Goal: Task Accomplishment & Management: Manage account settings

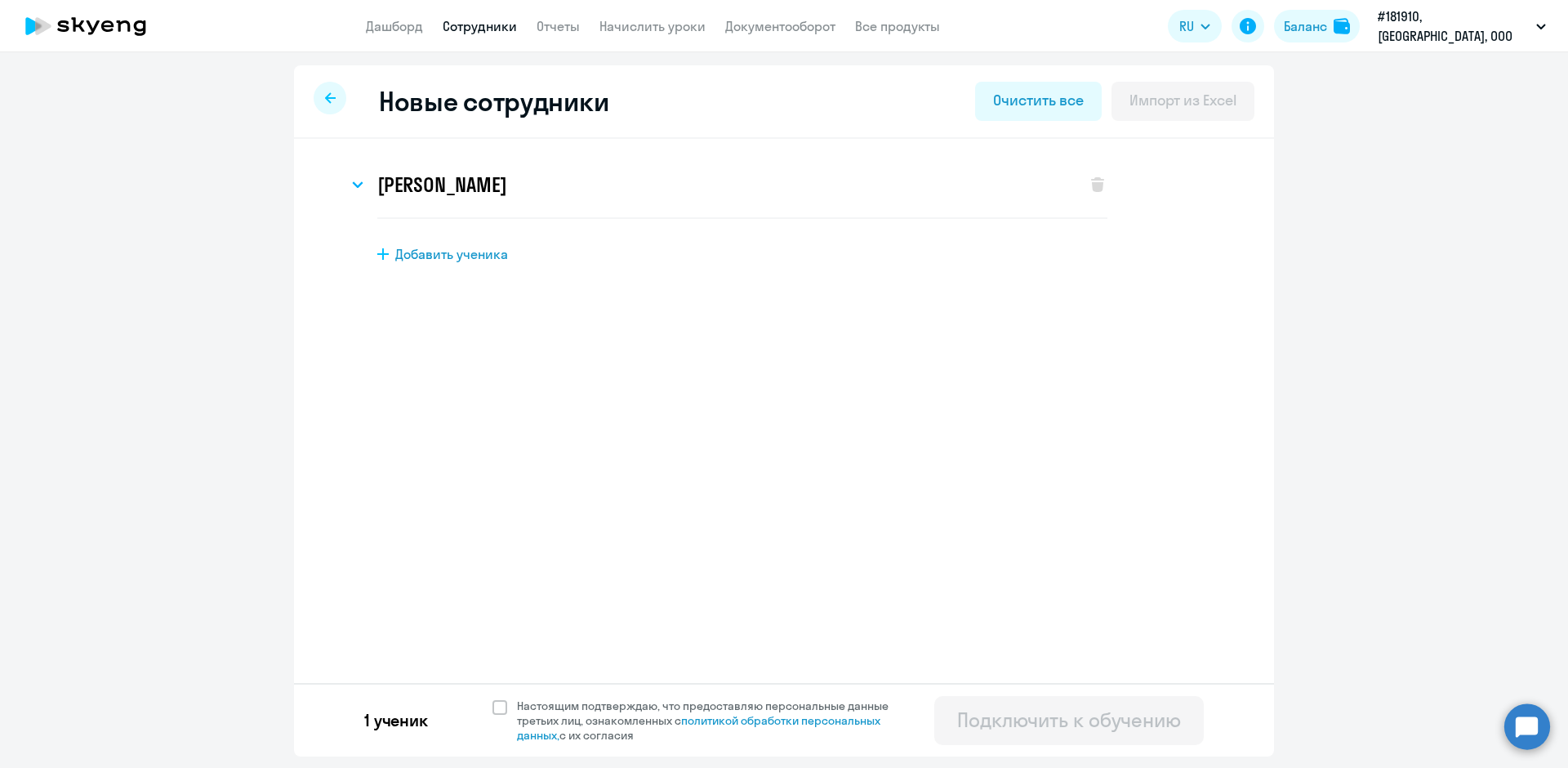
select select "english_adult_not_native_speaker"
select select "3"
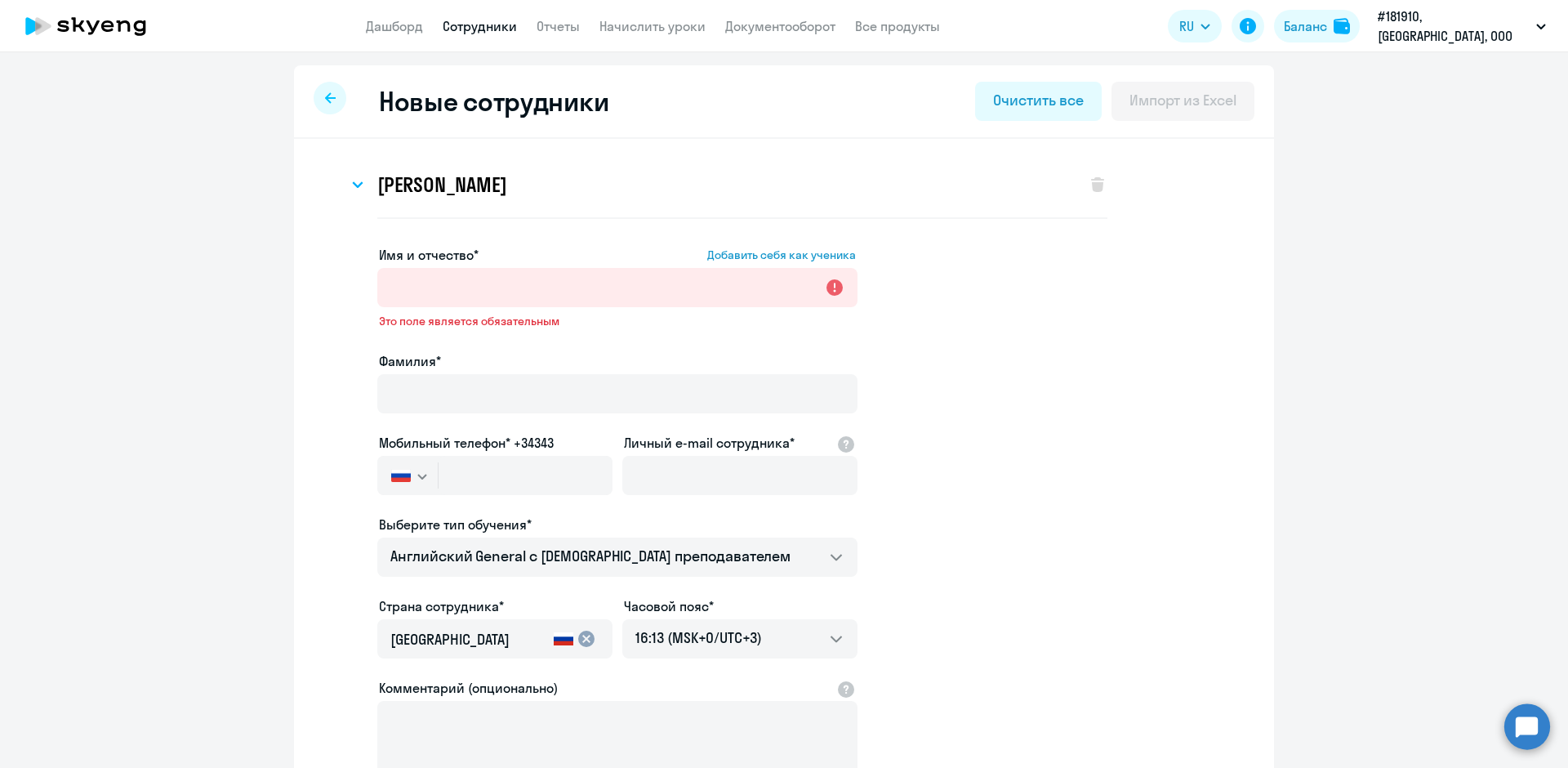
select select "english_adult_not_native_speaker"
select select "3"
select select "english_adult_not_native_speaker"
select select "3"
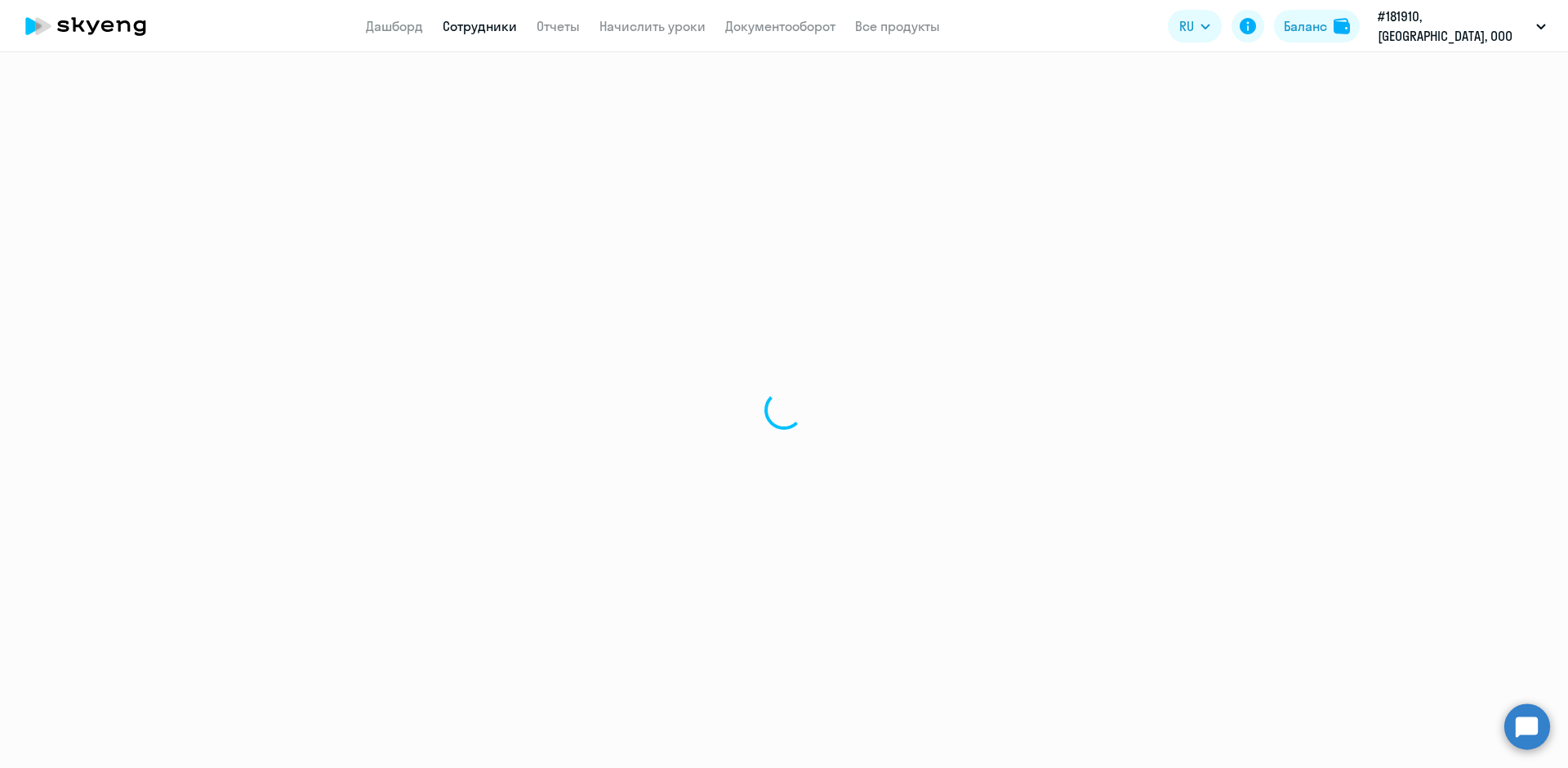
select select "30"
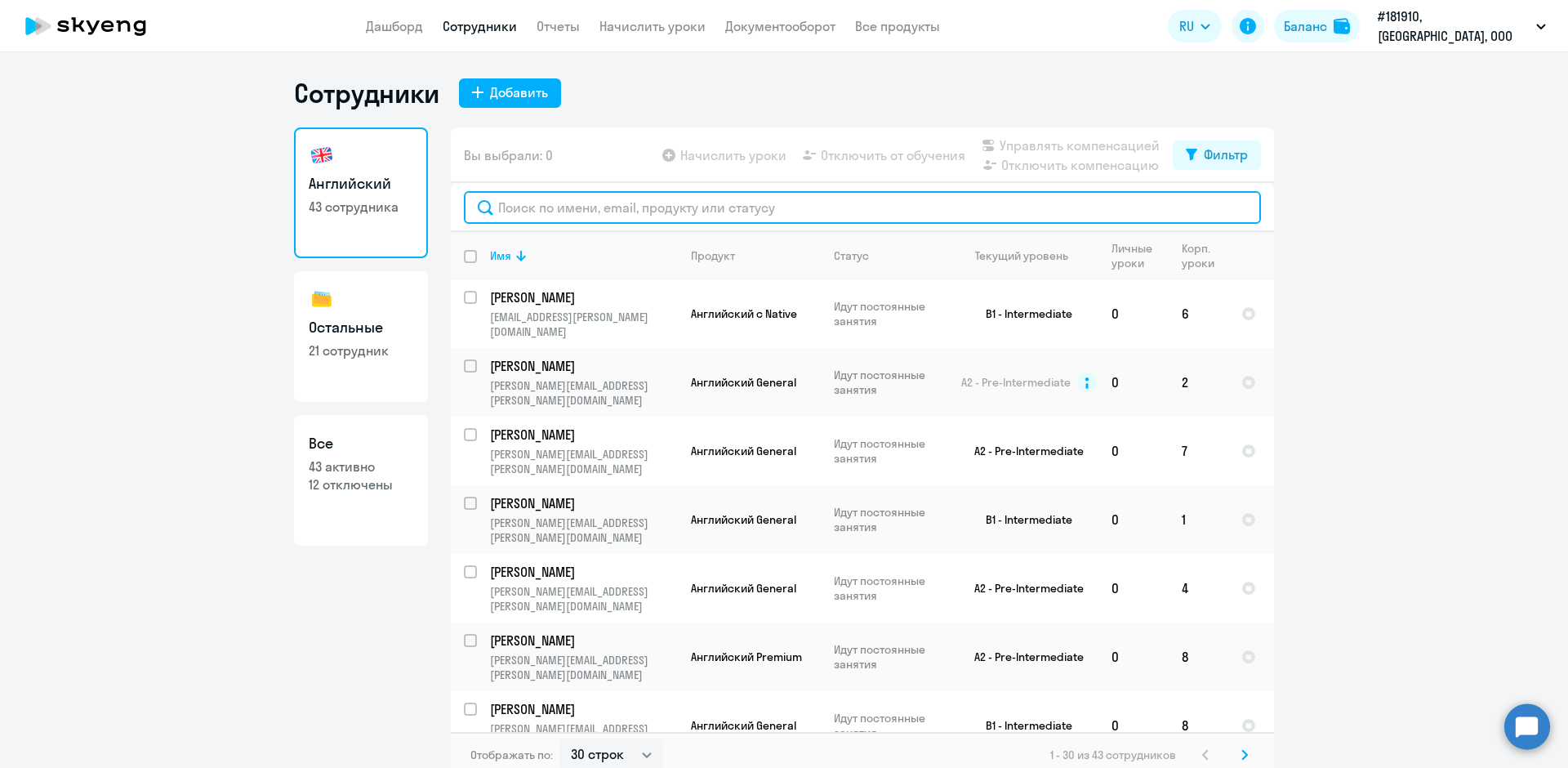
click at [610, 209] on input "text" at bounding box center [863, 207] width 797 height 32
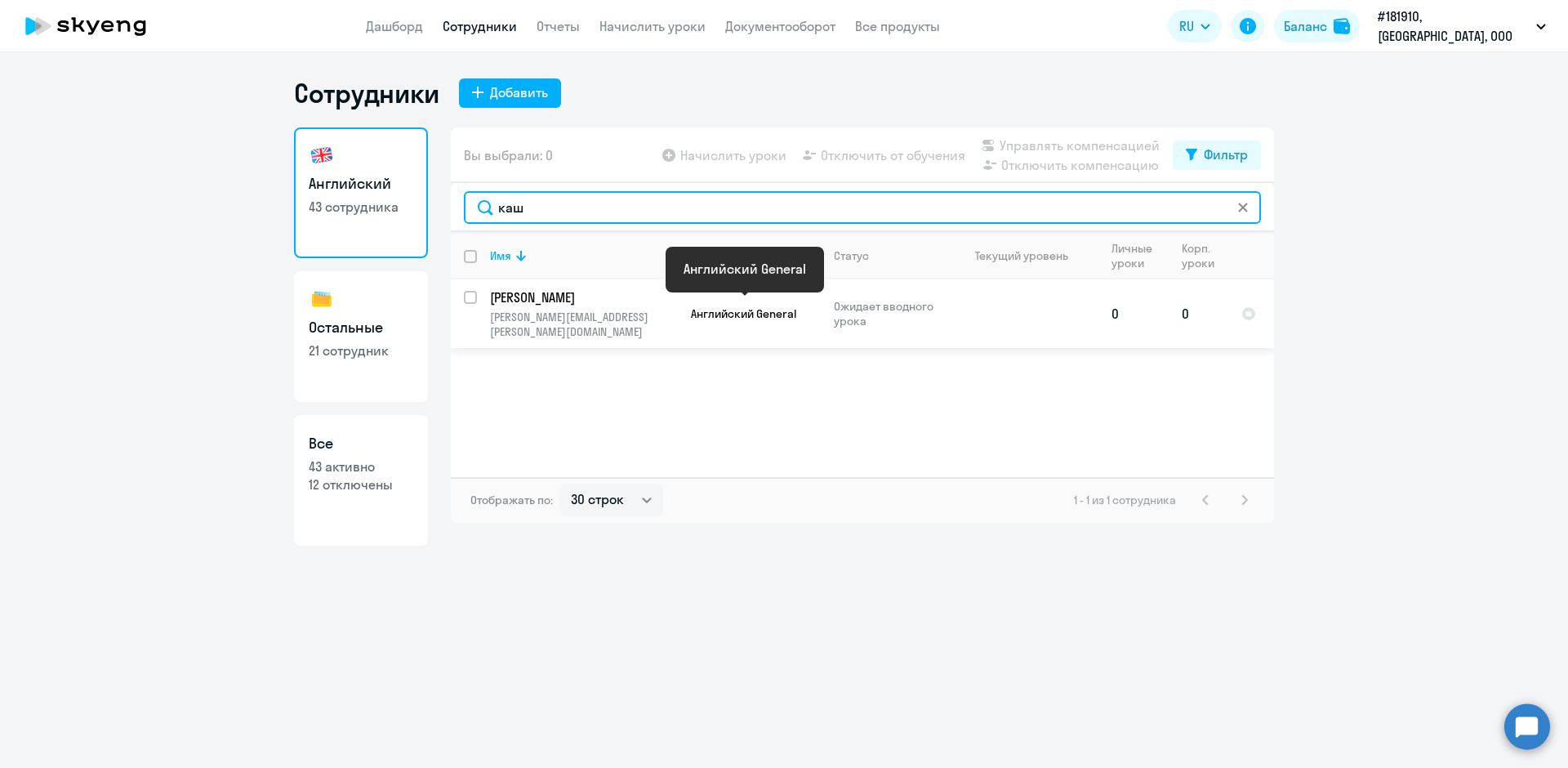
type input "каш"
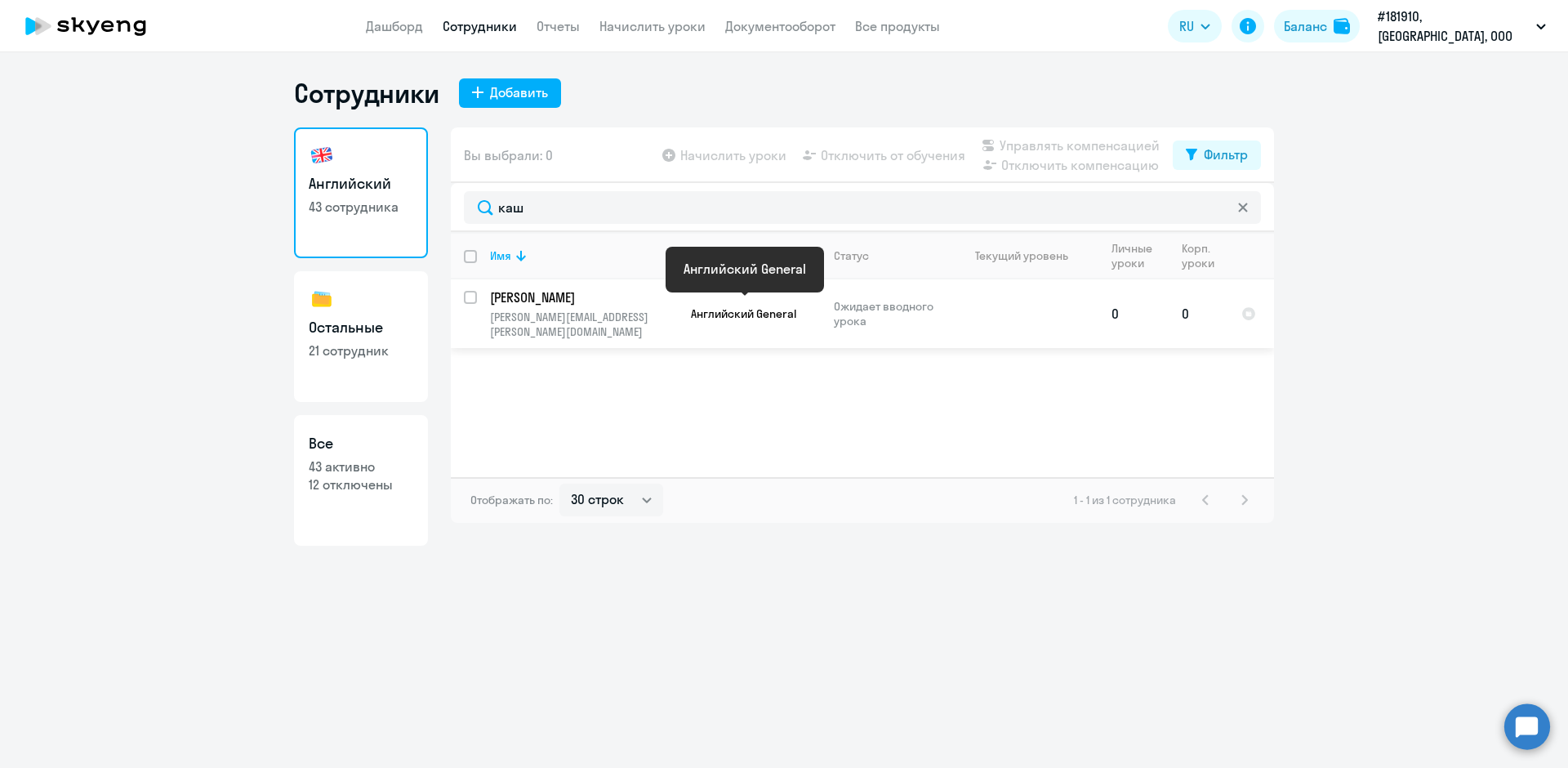
click at [735, 312] on span "Английский General" at bounding box center [744, 313] width 106 height 14
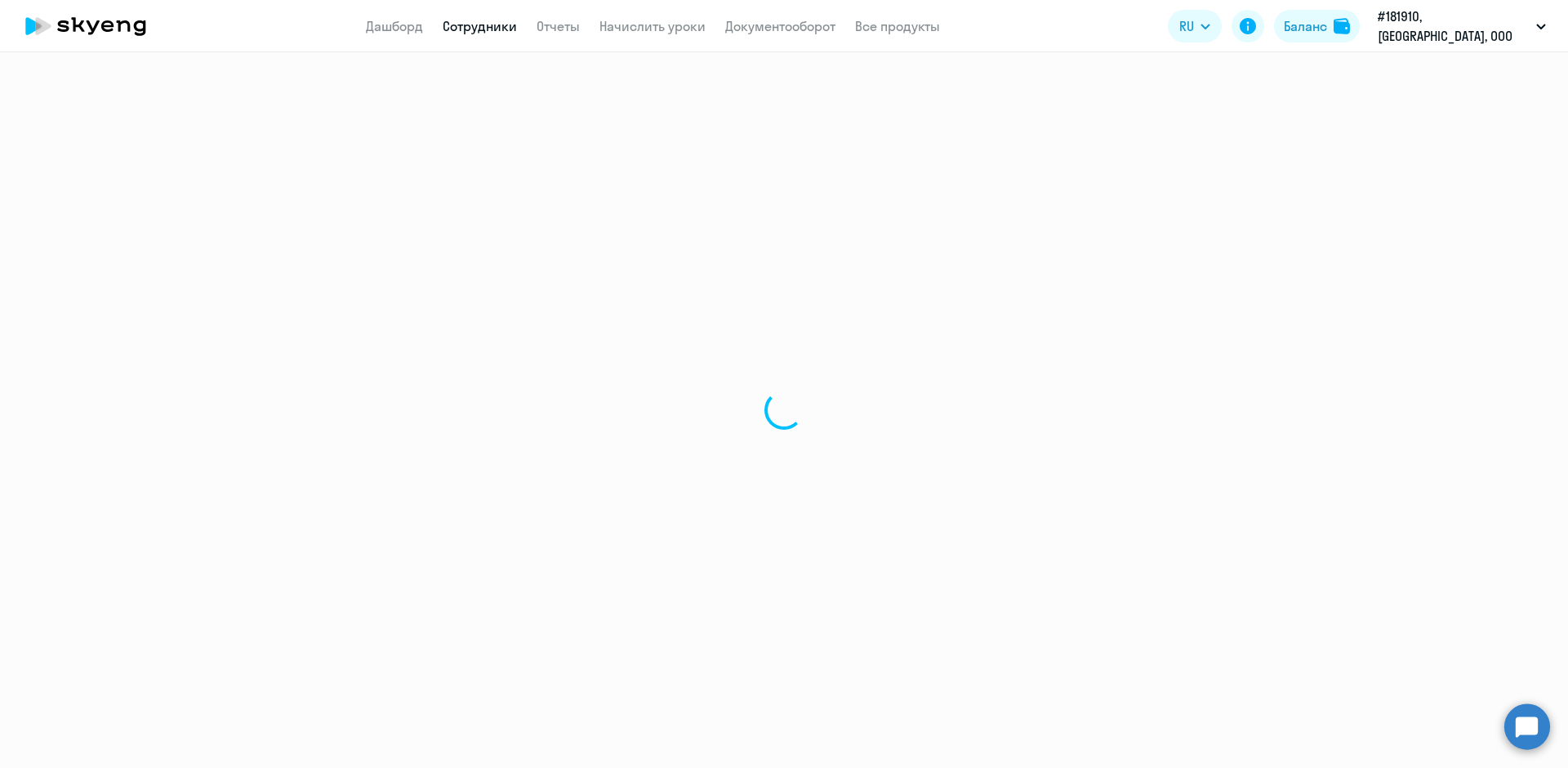
select select "english"
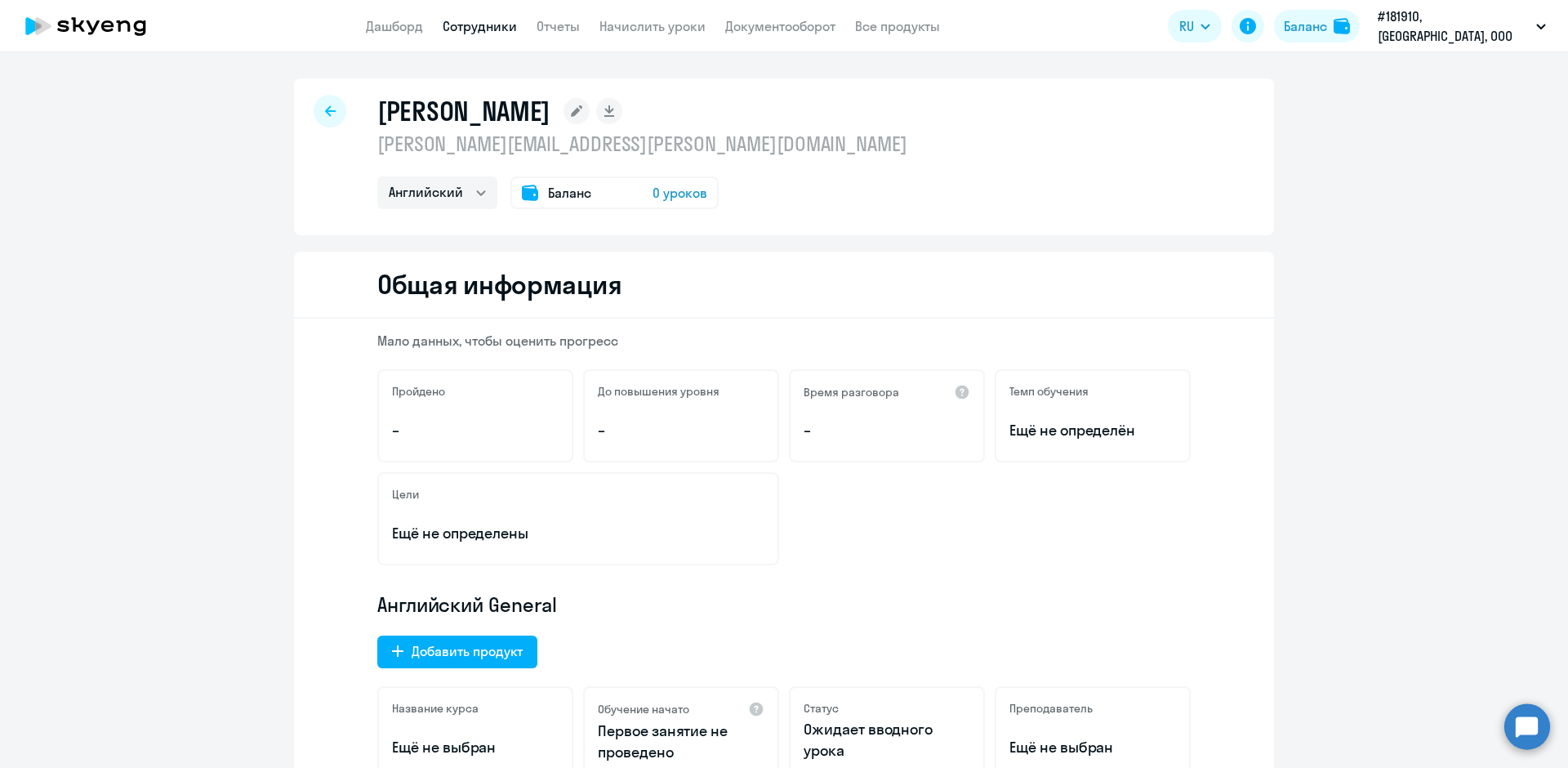
select select "30"
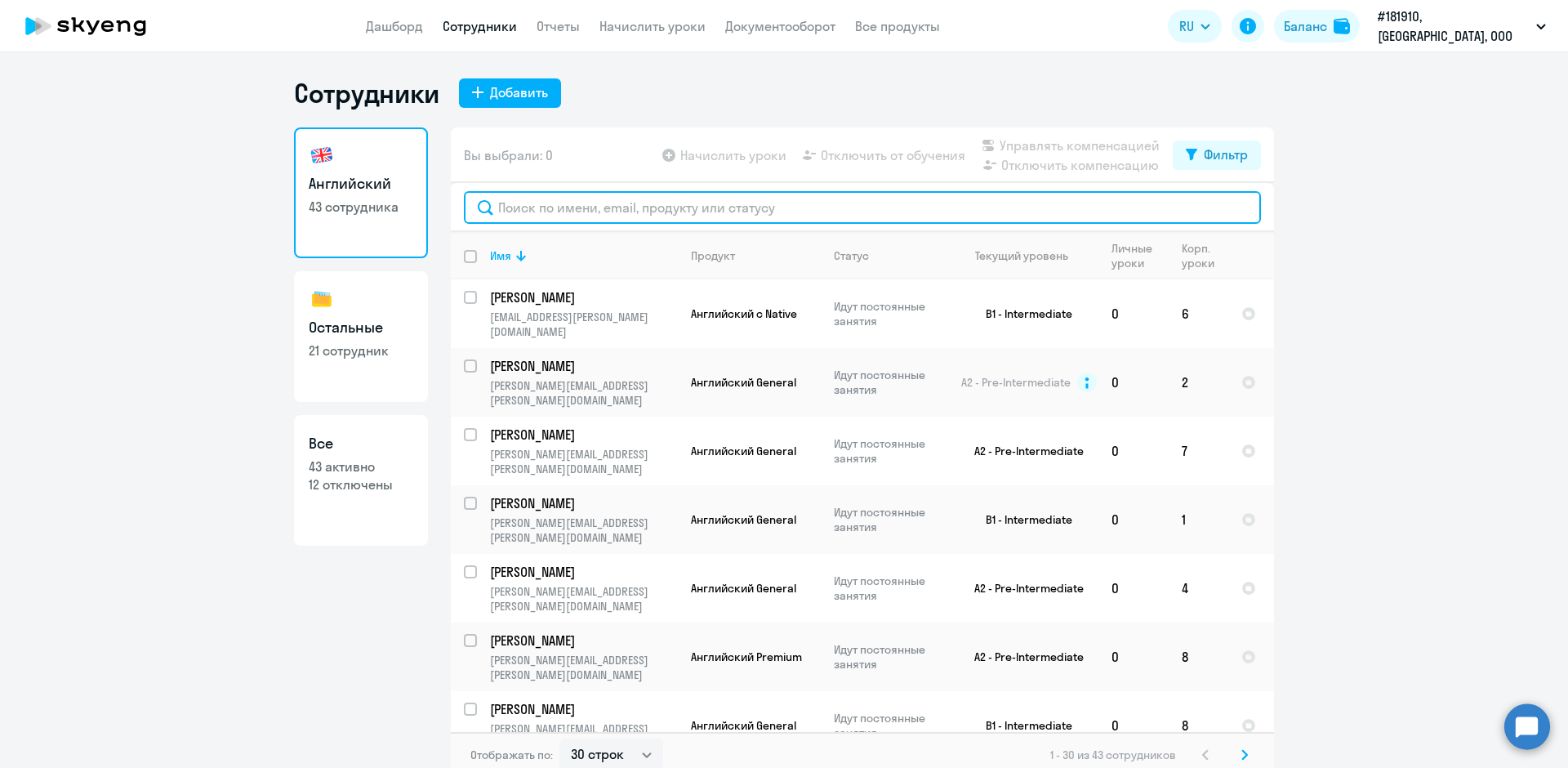
click at [543, 219] on input "text" at bounding box center [863, 207] width 797 height 32
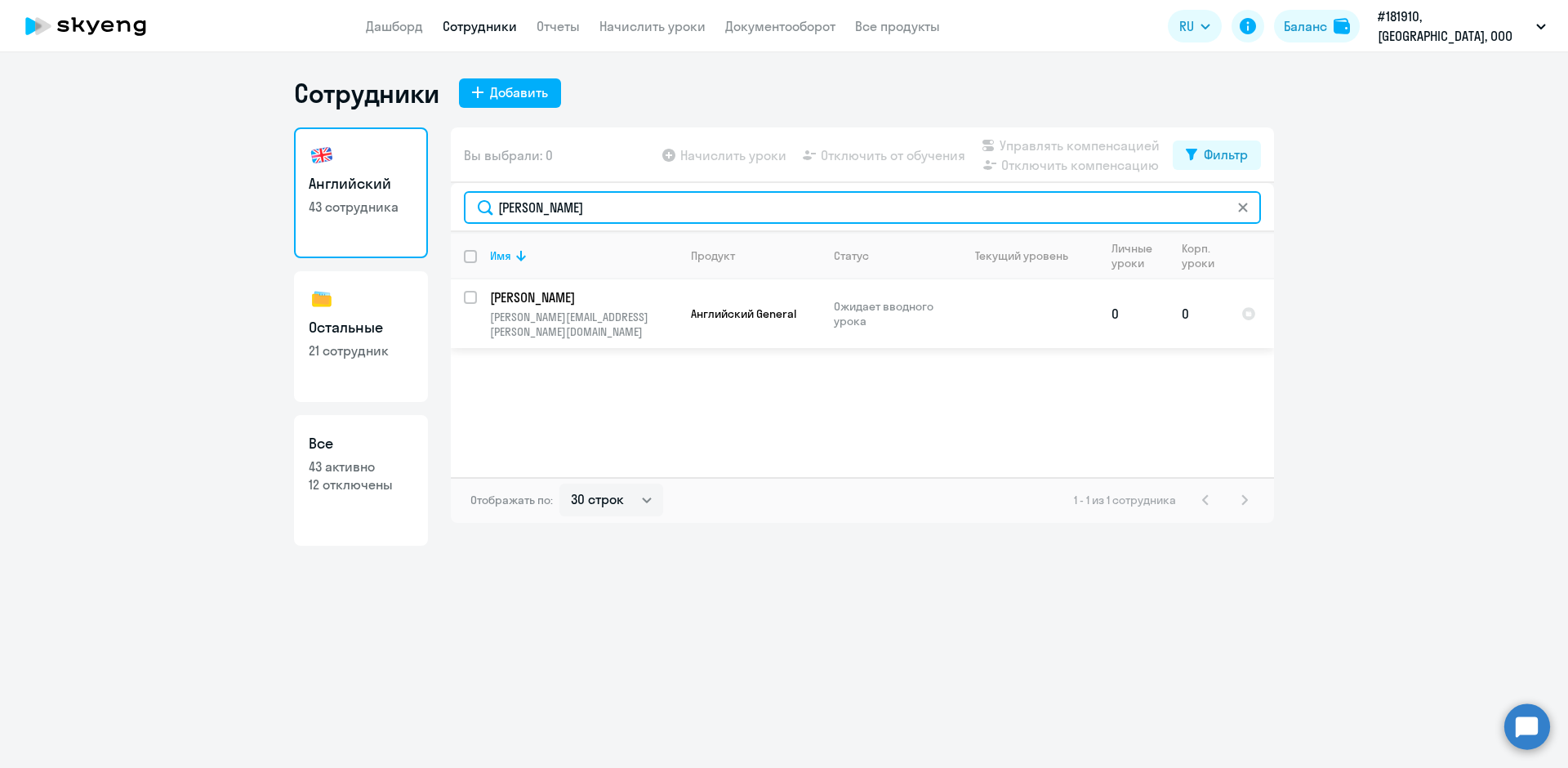
type input "[PERSON_NAME]"
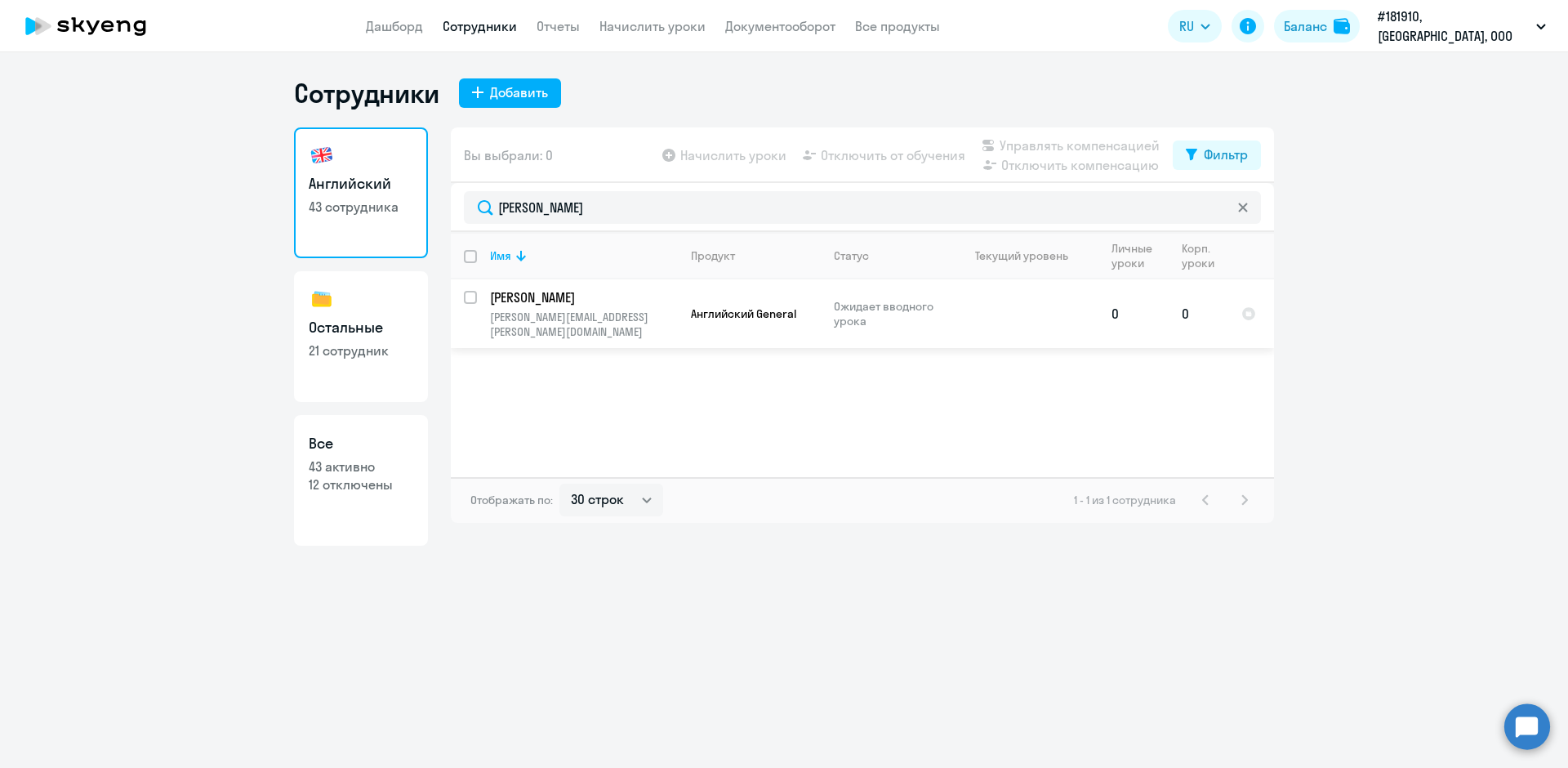
click at [463, 301] on div at bounding box center [471, 297] width 39 height 39
checkbox input "true"
click at [652, 31] on link "Начислить уроки" at bounding box center [652, 26] width 106 height 16
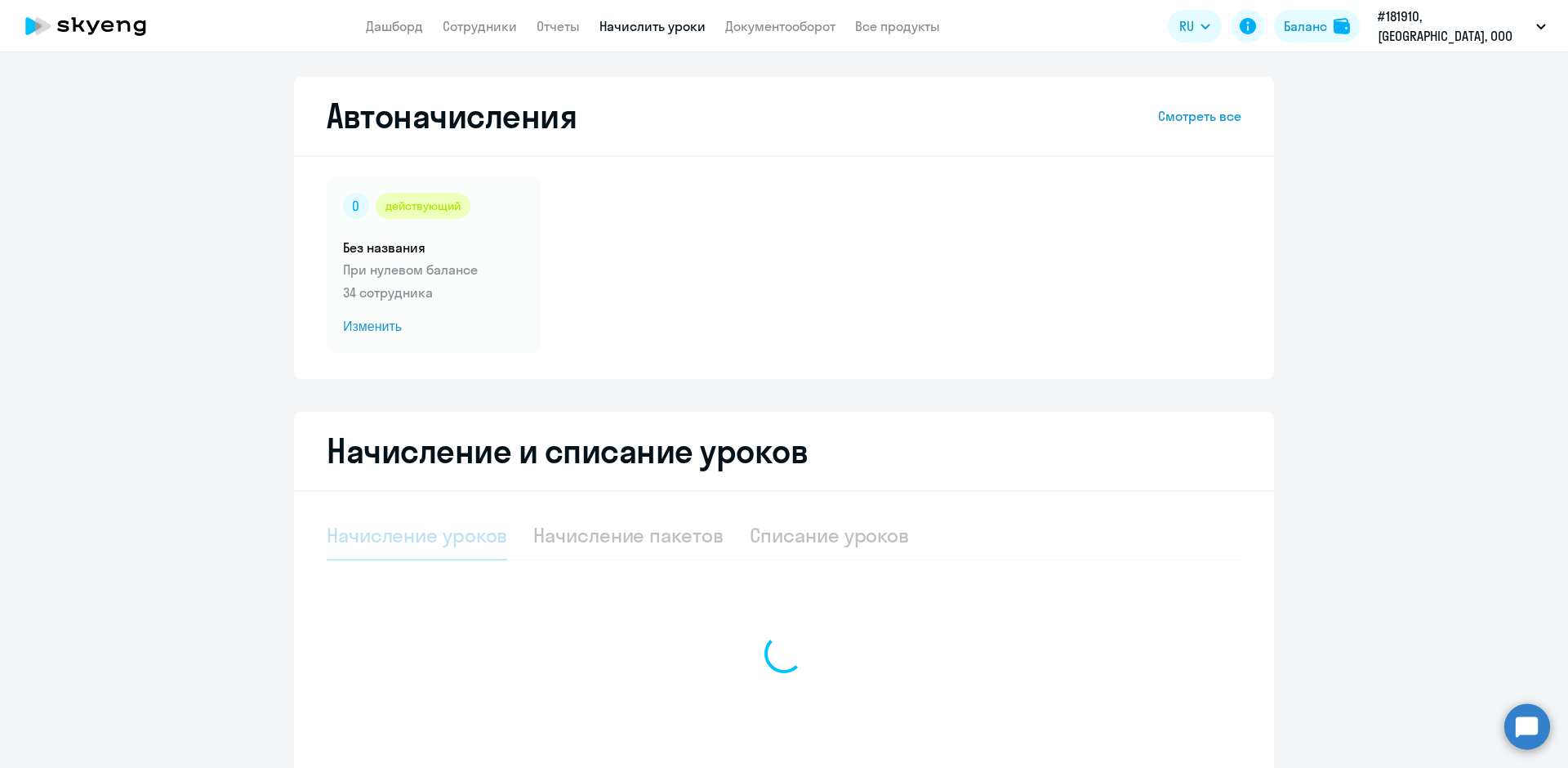
select select "10"
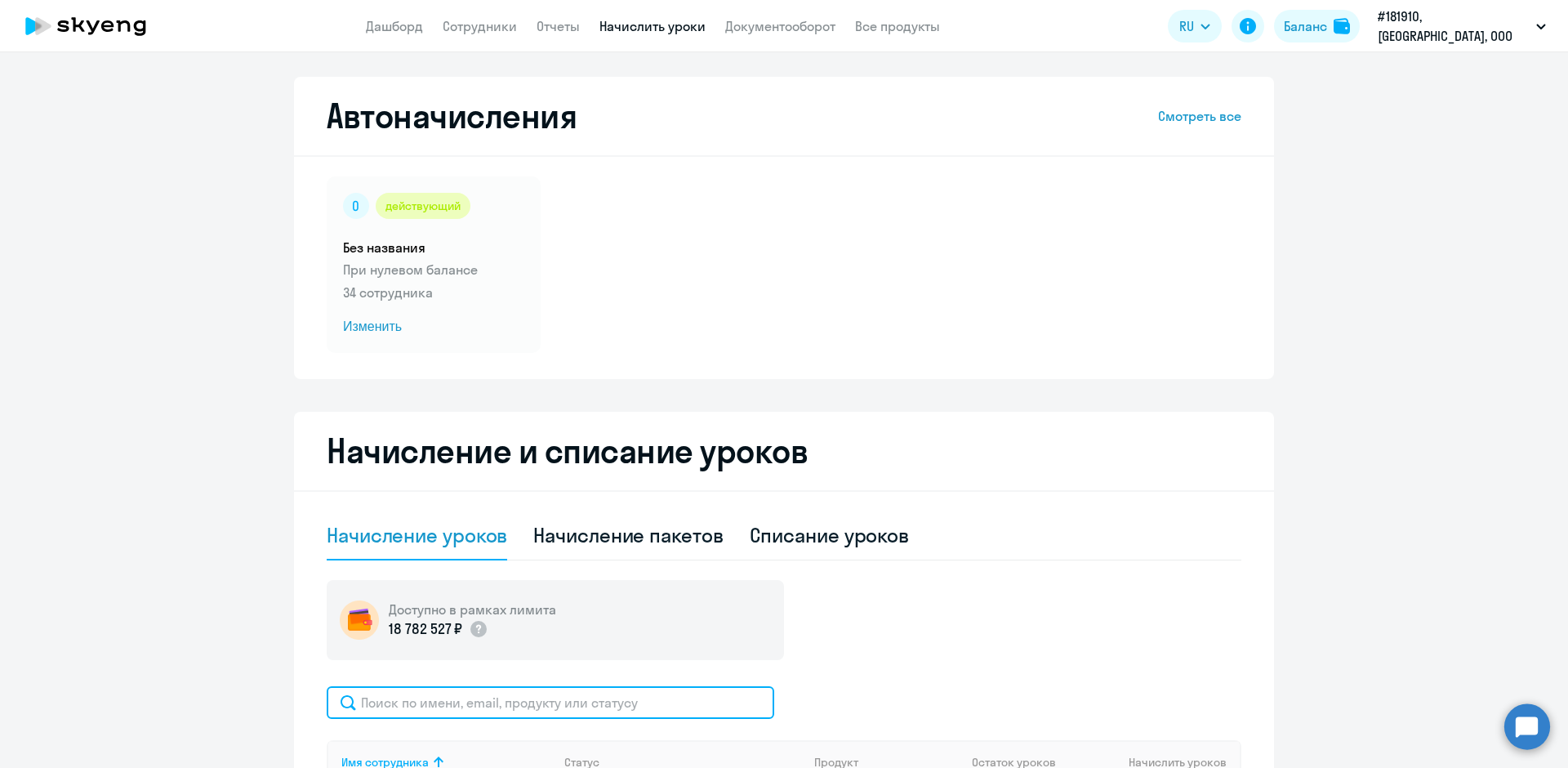
click at [411, 699] on input "text" at bounding box center [551, 702] width 448 height 32
type input "кашапова"
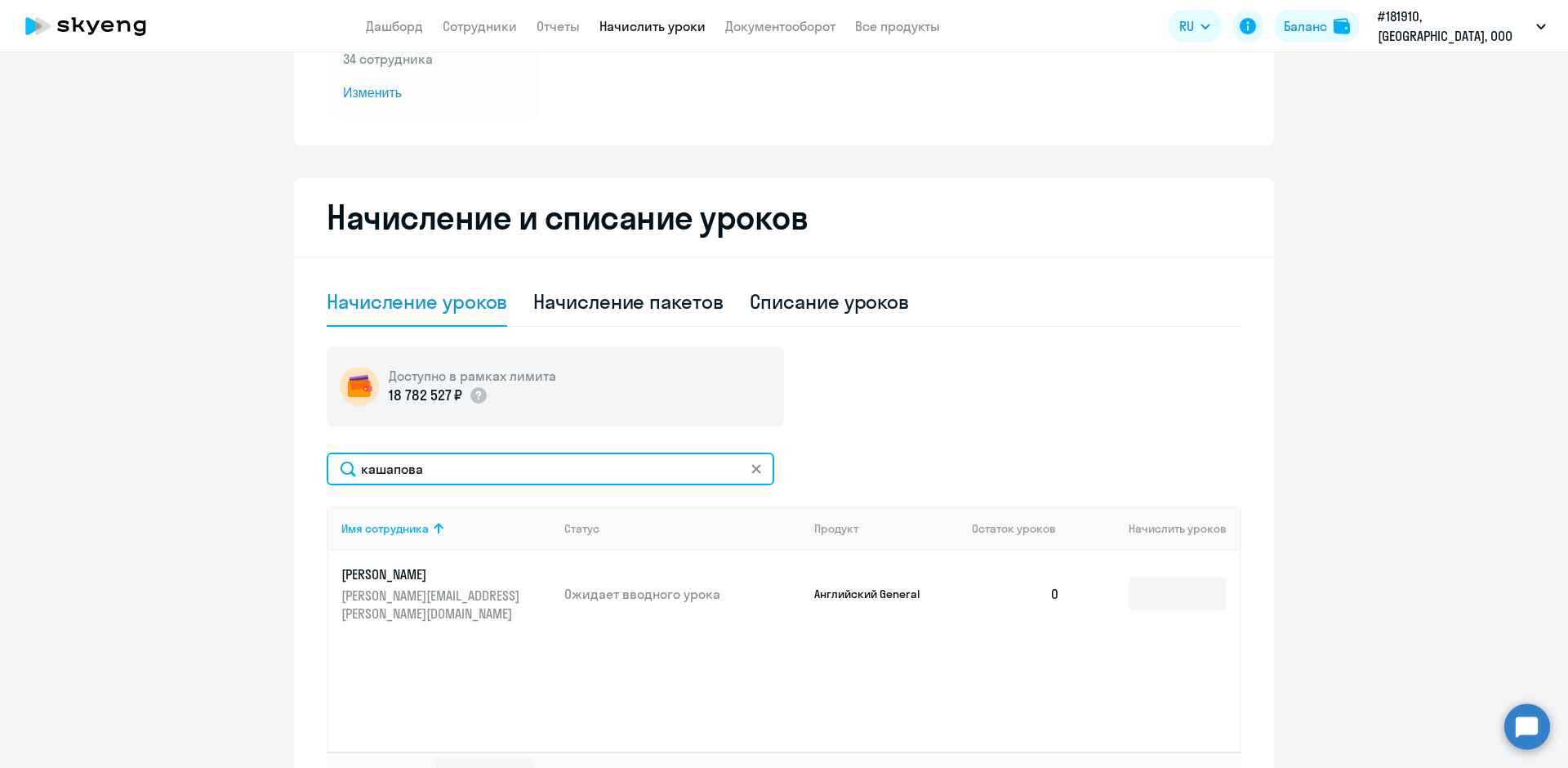
scroll to position [245, 0]
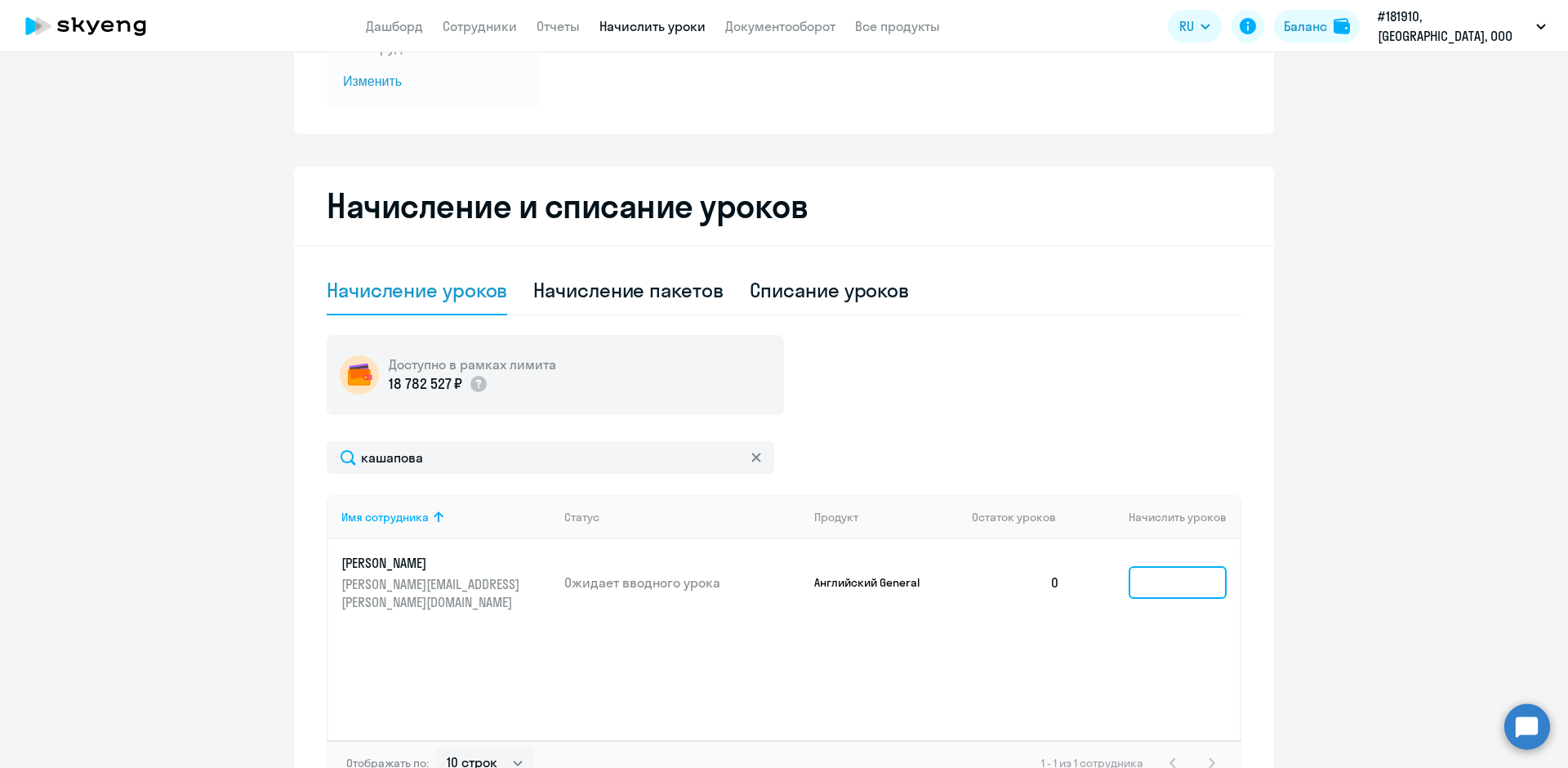
click at [1129, 569] on input at bounding box center [1177, 582] width 98 height 32
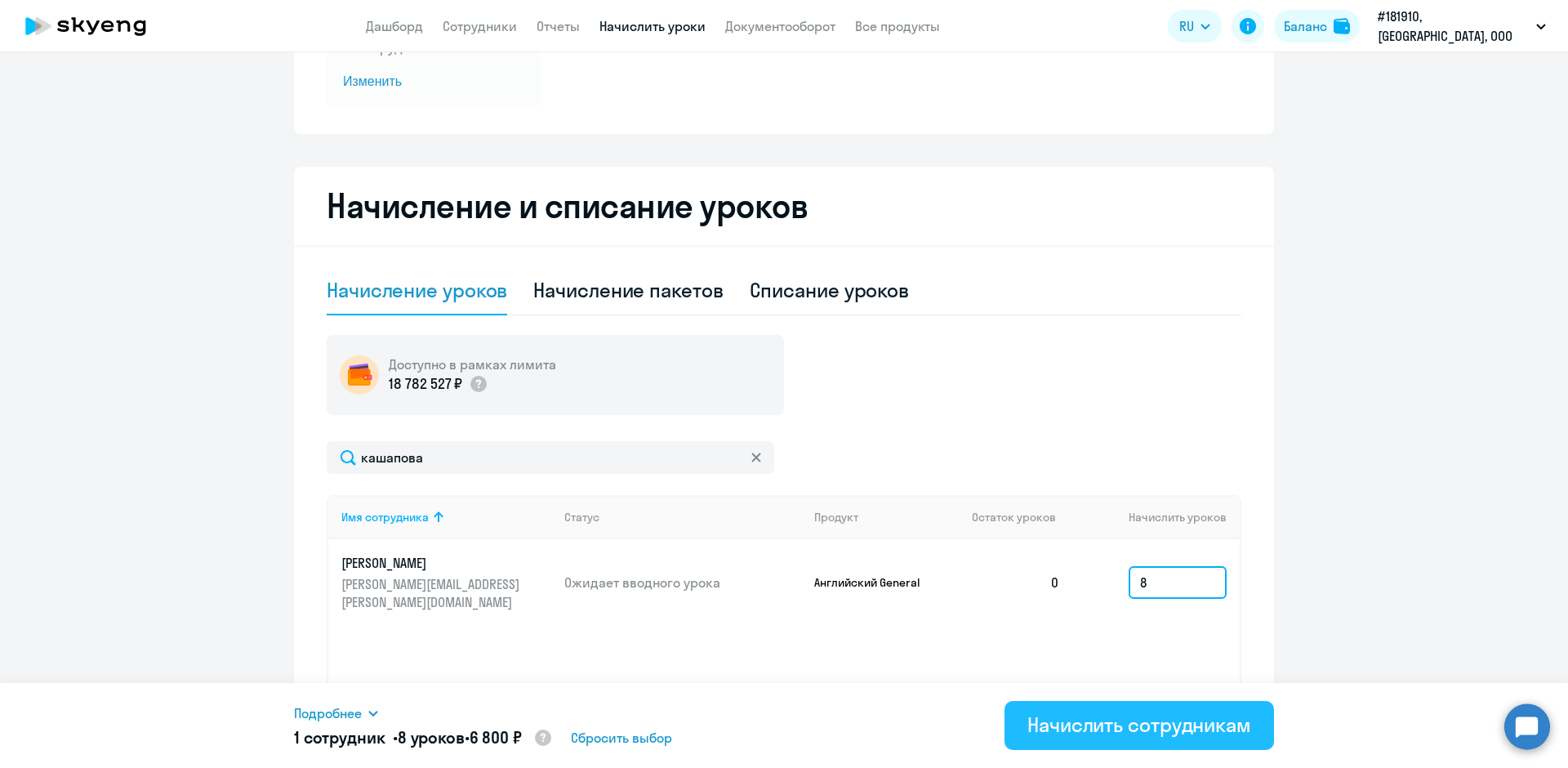
type input "8"
click at [1086, 723] on div "Начислить сотрудникам" at bounding box center [1140, 724] width 224 height 26
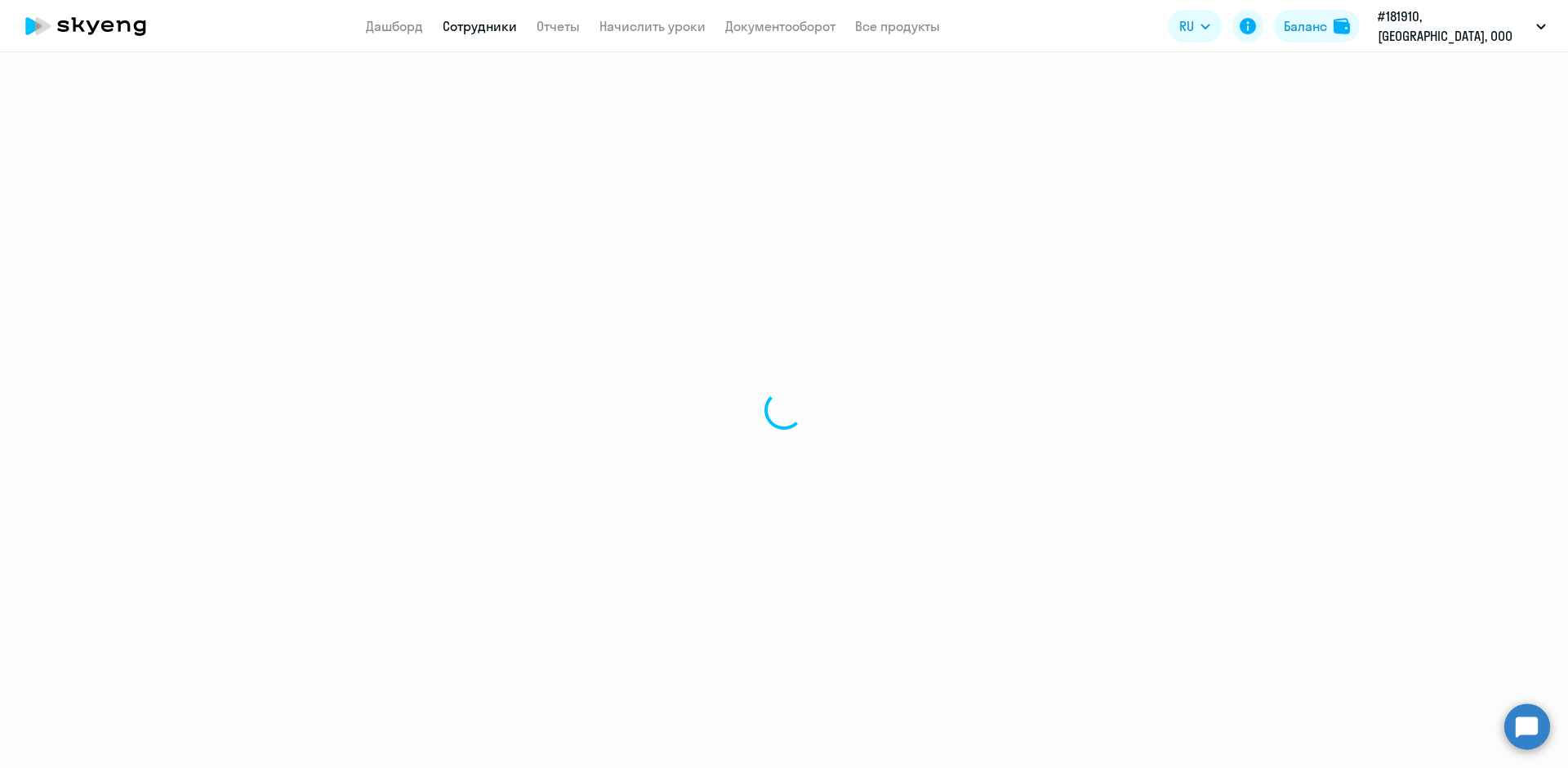
select select "30"
